Goal: Navigation & Orientation: Locate item on page

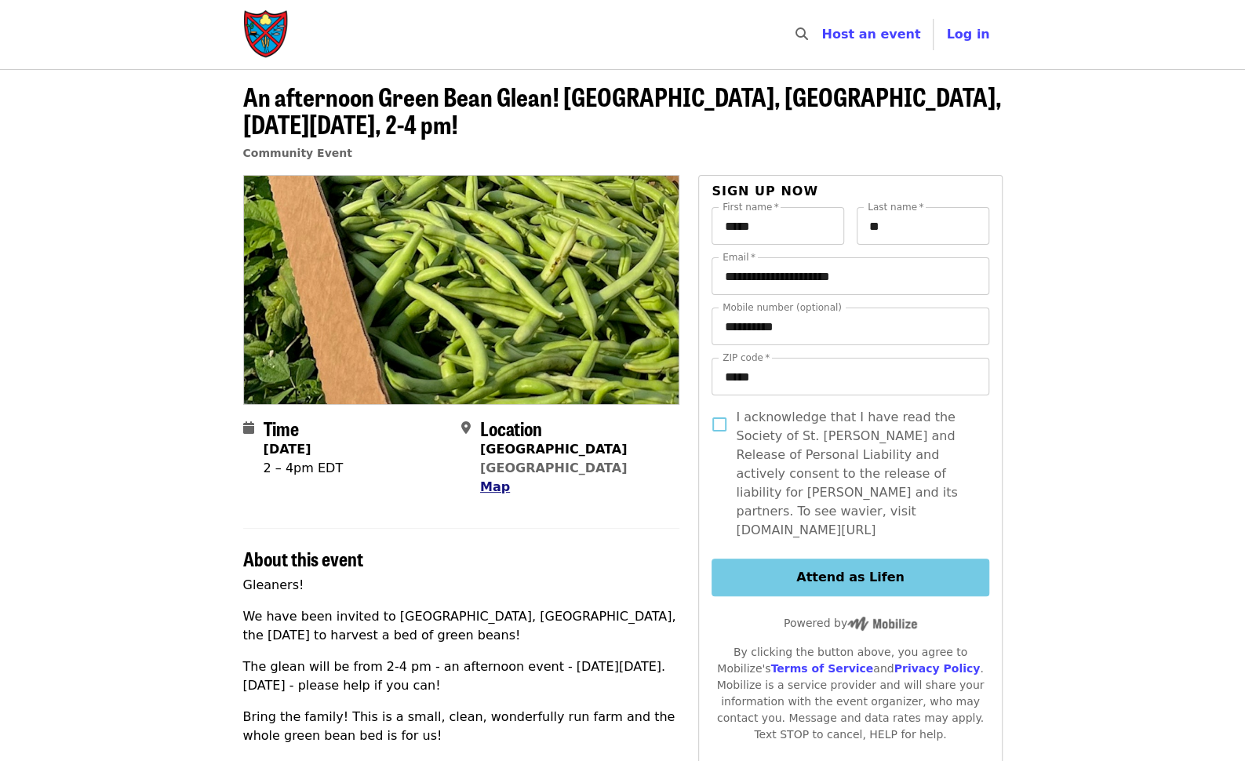
click at [501, 487] on span "Map" at bounding box center [495, 486] width 30 height 15
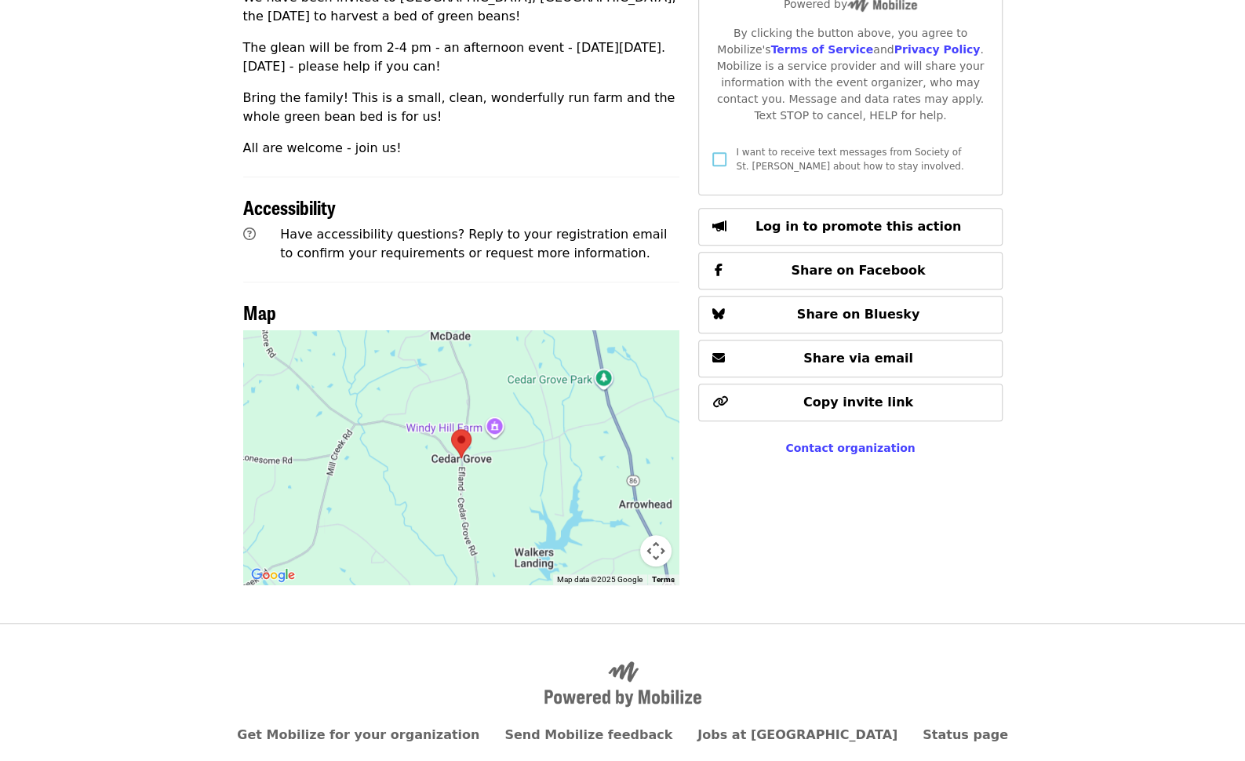
scroll to position [602, 0]
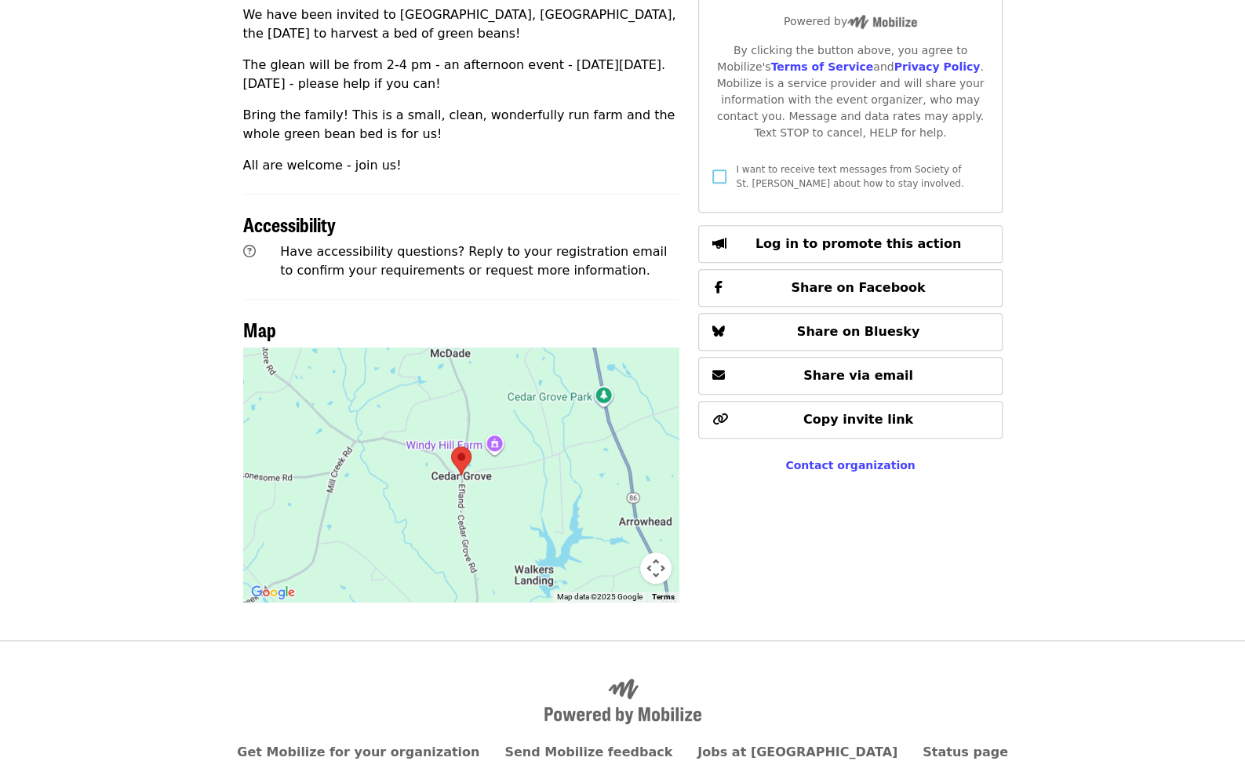
click at [517, 432] on div at bounding box center [461, 474] width 437 height 255
click at [461, 454] on img at bounding box center [461, 461] width 33 height 42
click at [665, 569] on button "Map camera controls" at bounding box center [655, 567] width 31 height 31
click at [612, 567] on button "Zoom out" at bounding box center [616, 567] width 31 height 31
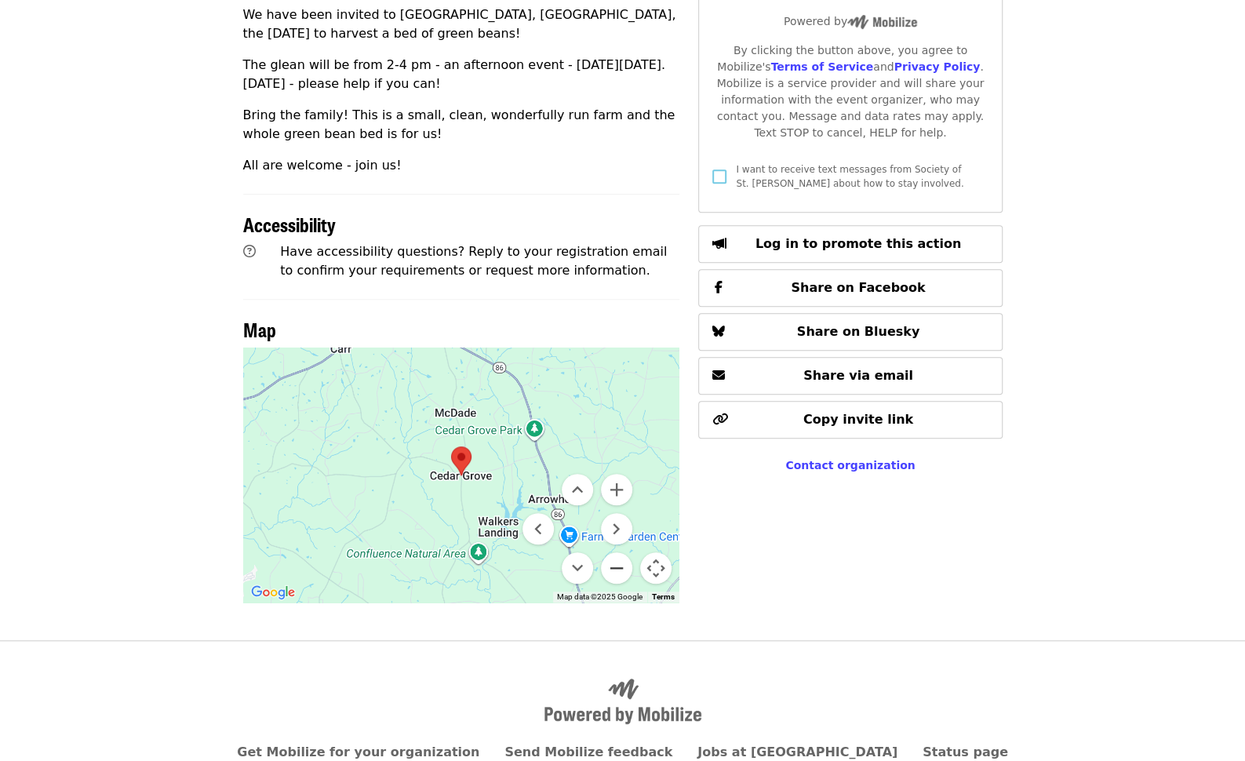
click at [612, 567] on button "Zoom out" at bounding box center [616, 567] width 31 height 31
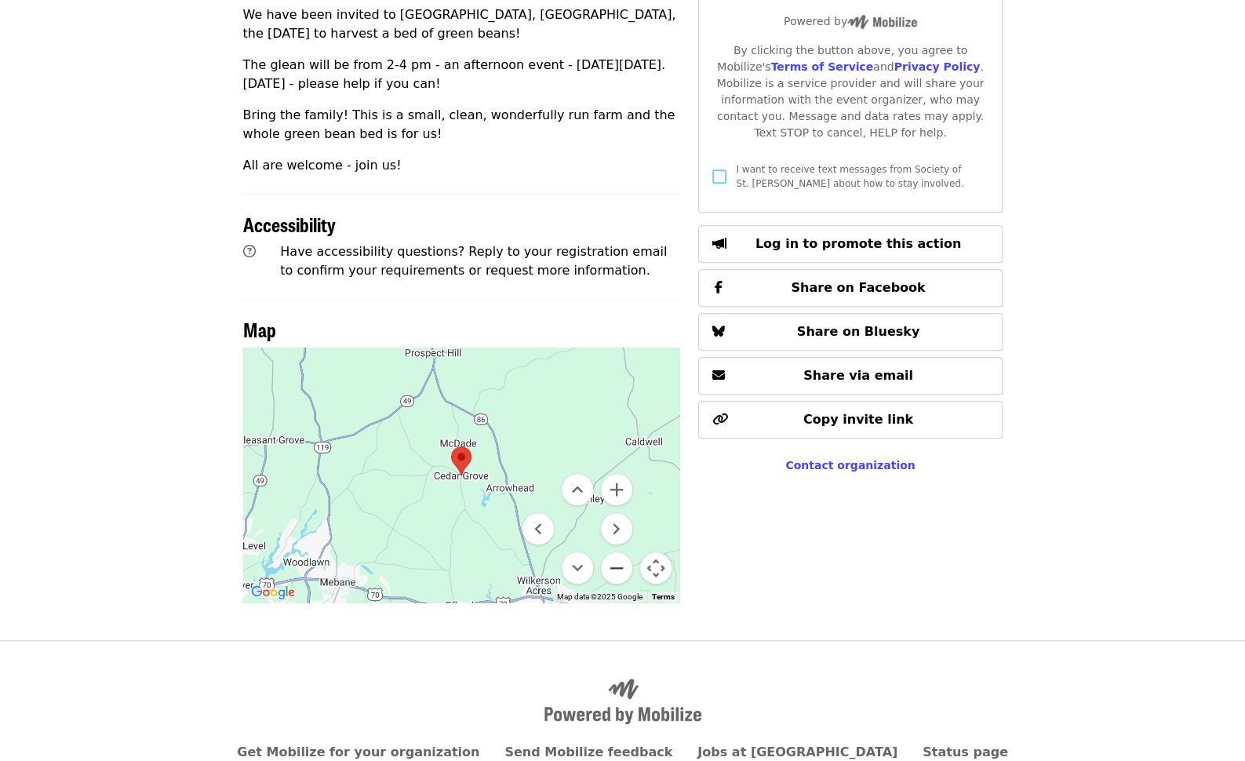
click at [612, 567] on button "Zoom out" at bounding box center [616, 567] width 31 height 31
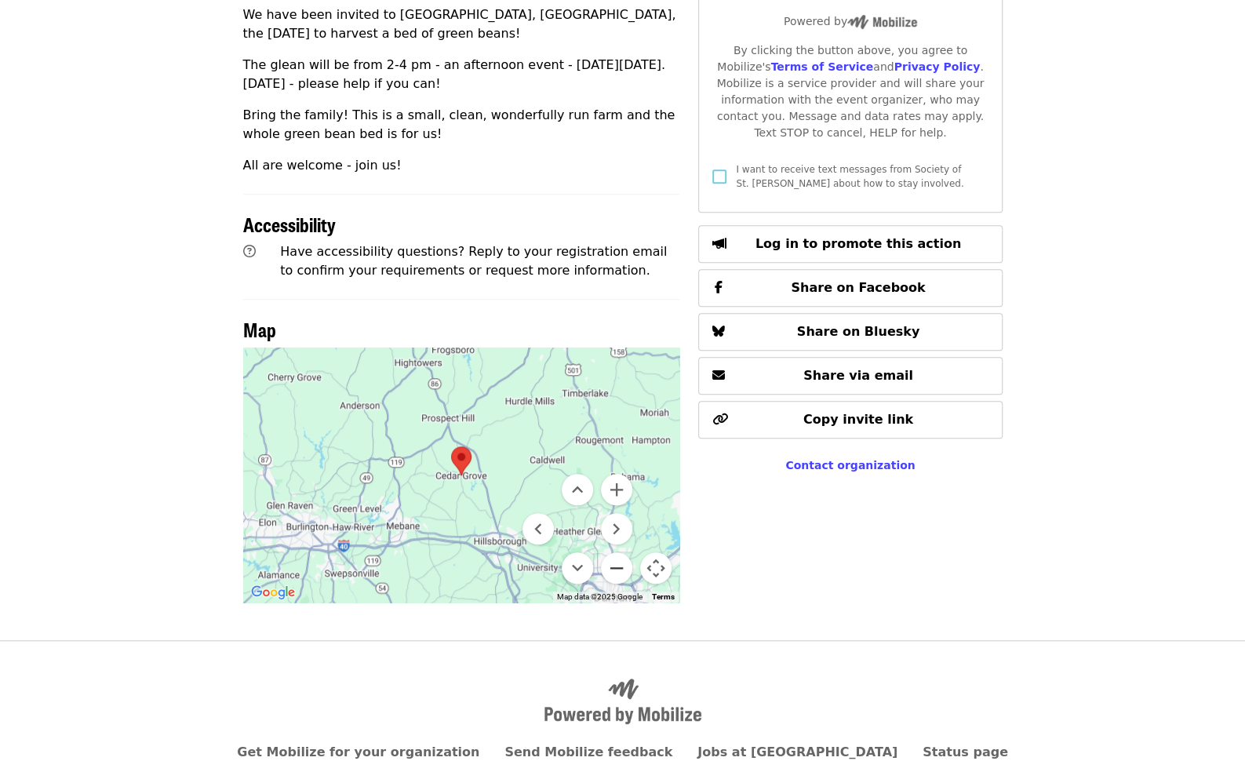
click at [612, 567] on button "Zoom out" at bounding box center [616, 567] width 31 height 31
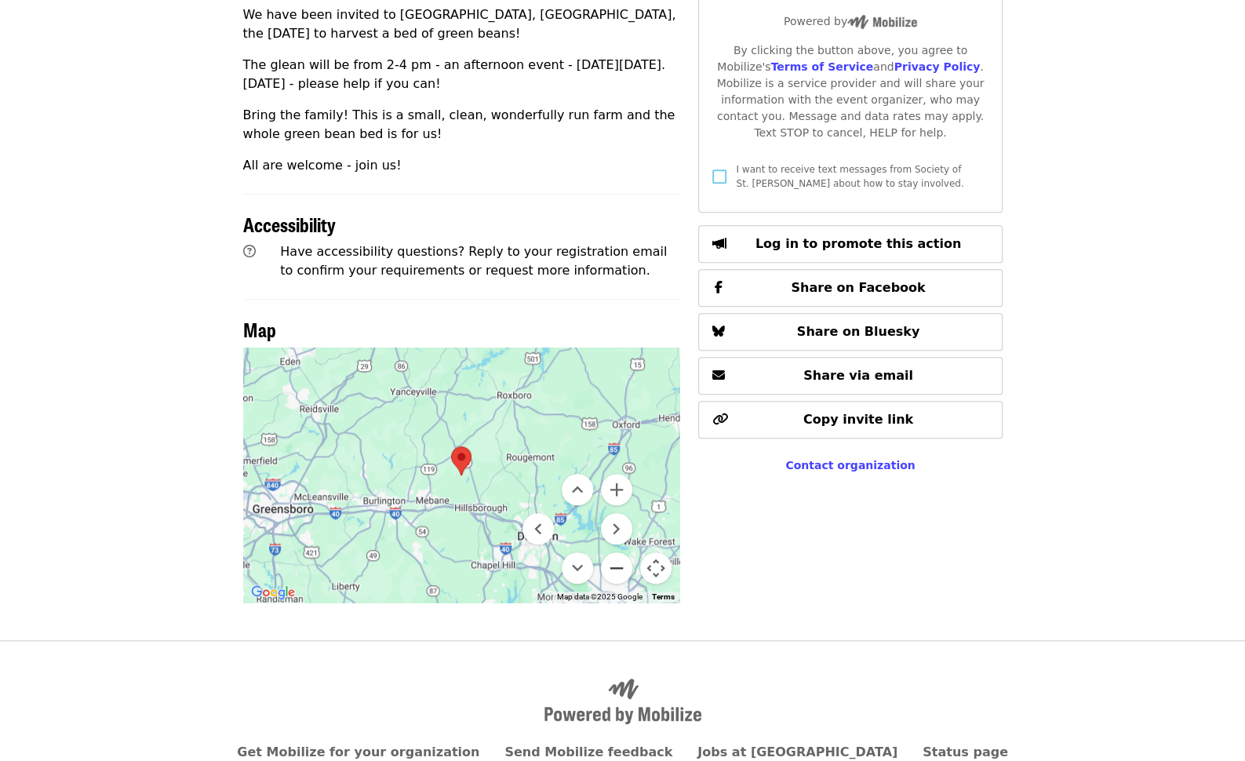
click at [612, 567] on button "Zoom out" at bounding box center [616, 567] width 31 height 31
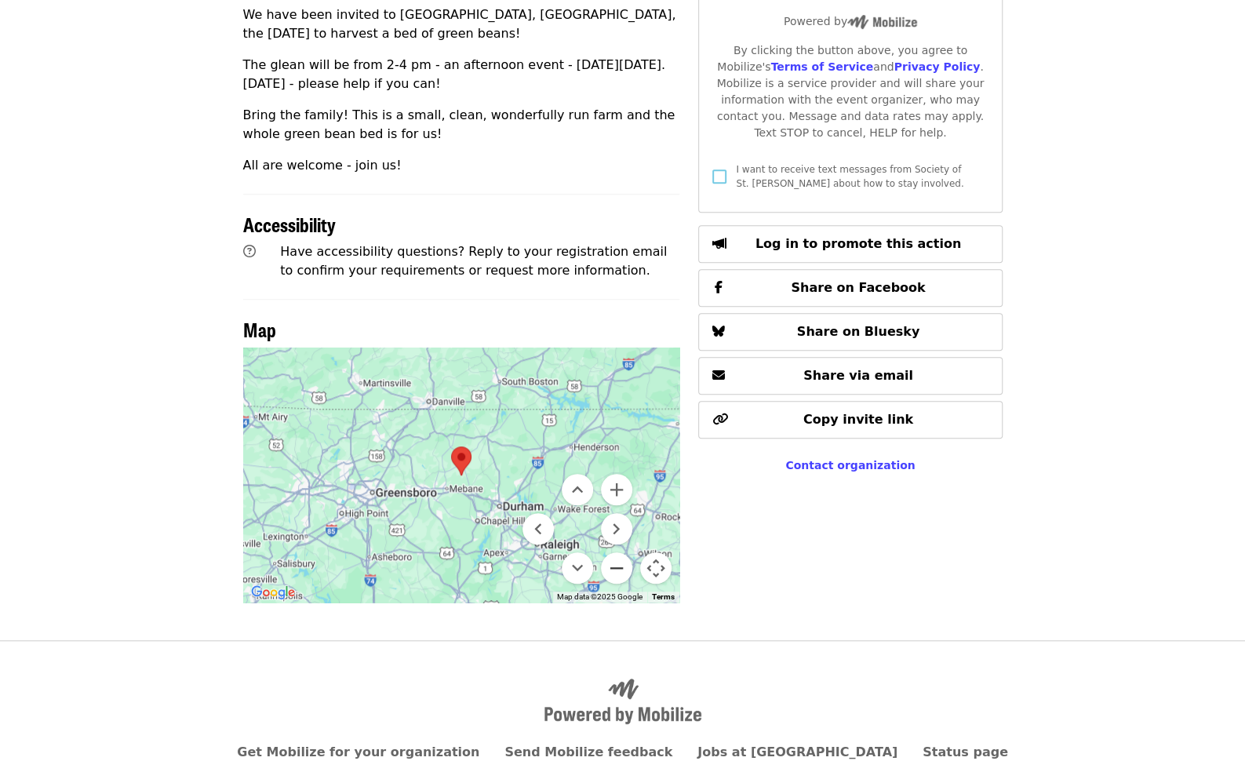
click at [612, 567] on button "Zoom out" at bounding box center [616, 567] width 31 height 31
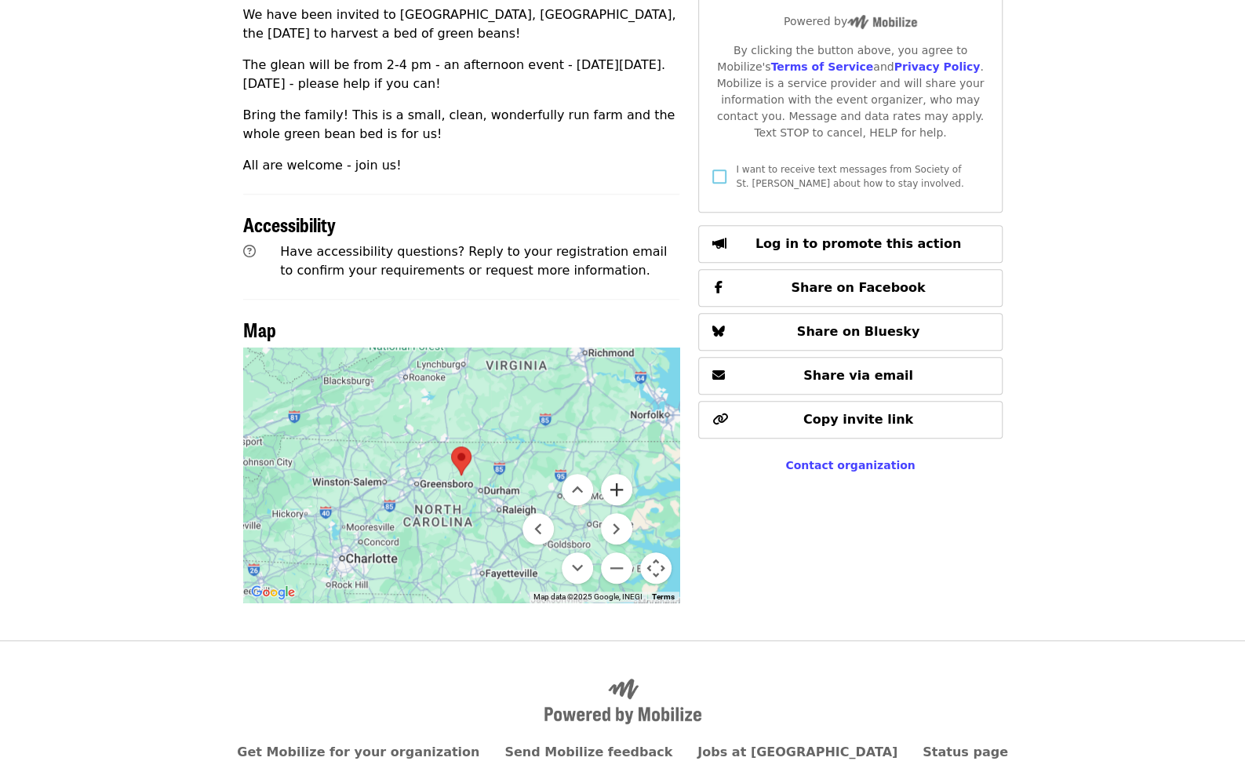
click at [623, 487] on button "Zoom in" at bounding box center [616, 489] width 31 height 31
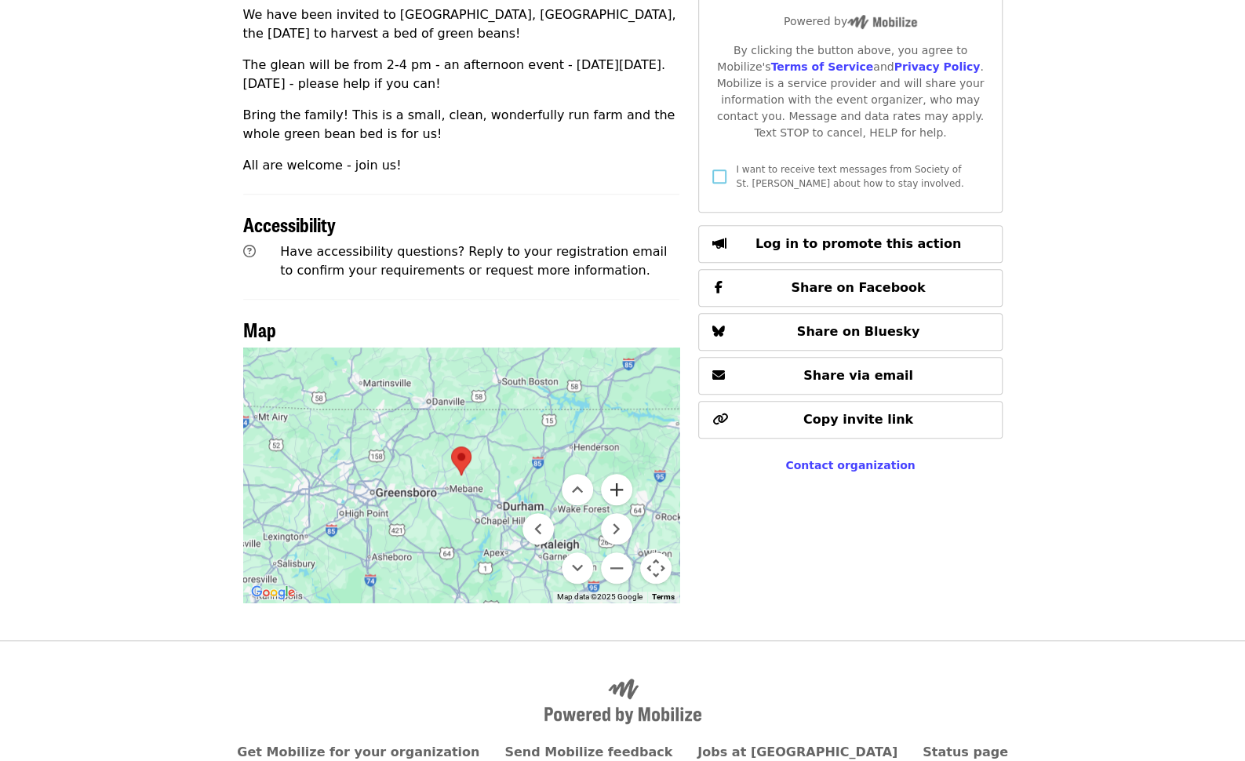
click at [624, 486] on button "Zoom in" at bounding box center [616, 489] width 31 height 31
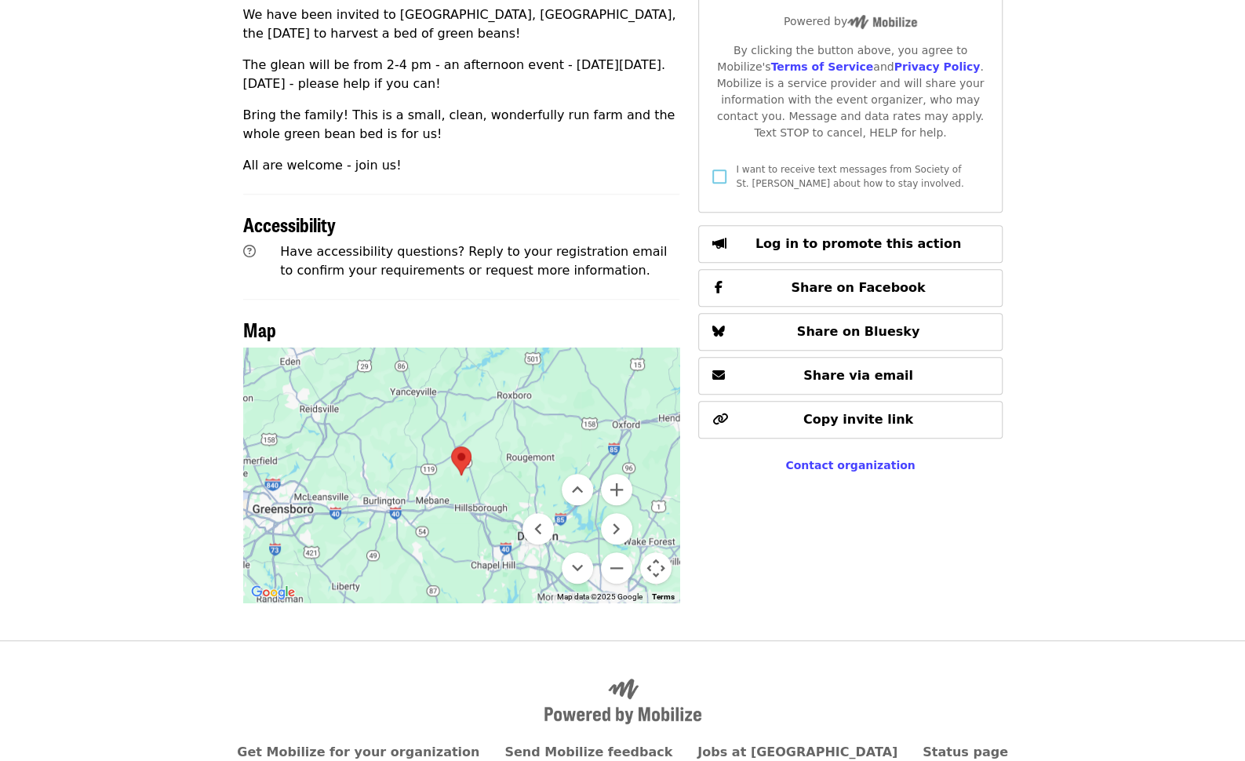
drag, startPoint x: 432, startPoint y: 493, endPoint x: 394, endPoint y: 413, distance: 88.8
click at [394, 413] on div at bounding box center [461, 474] width 437 height 255
